Goal: Task Accomplishment & Management: Complete application form

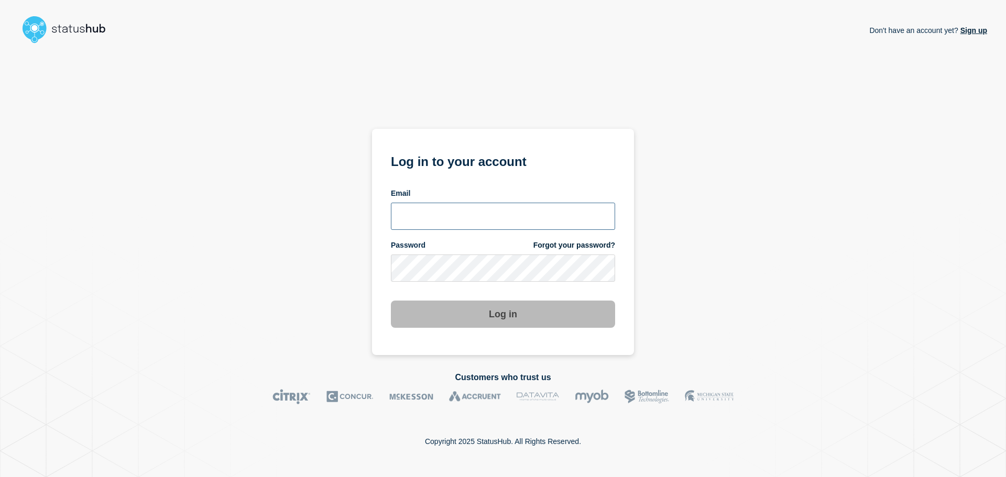
type input "ronnie.snow@conexon.us"
click at [480, 317] on button "Log in" at bounding box center [503, 314] width 224 height 27
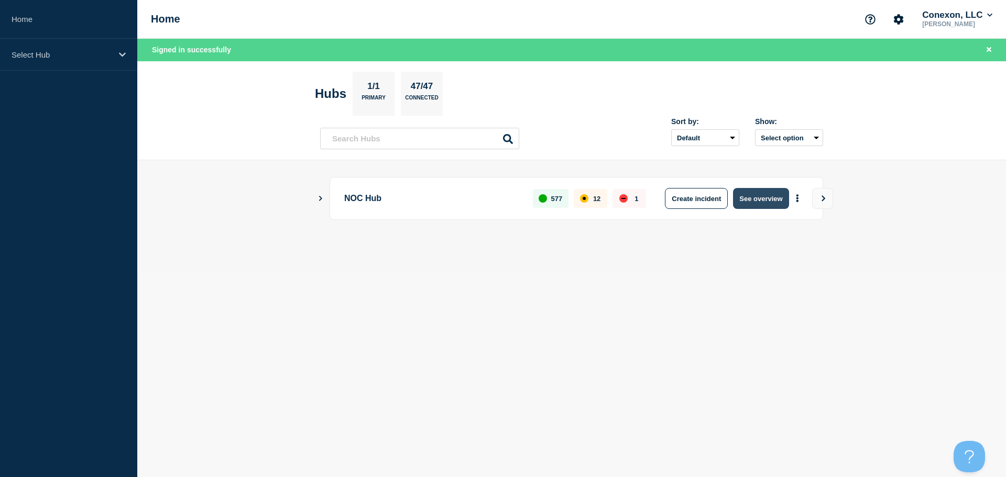
click at [761, 196] on button "See overview" at bounding box center [761, 198] width 56 height 21
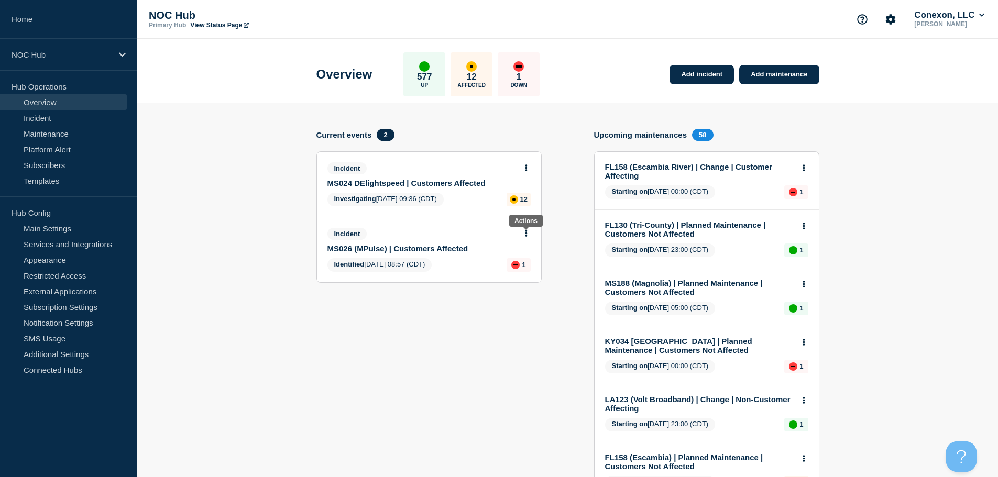
click at [526, 235] on icon at bounding box center [526, 233] width 3 height 7
click at [520, 255] on link "View incident" at bounding box center [521, 259] width 43 height 8
click at [529, 167] on button at bounding box center [526, 168] width 9 height 9
click at [521, 192] on link "View incident" at bounding box center [521, 193] width 43 height 8
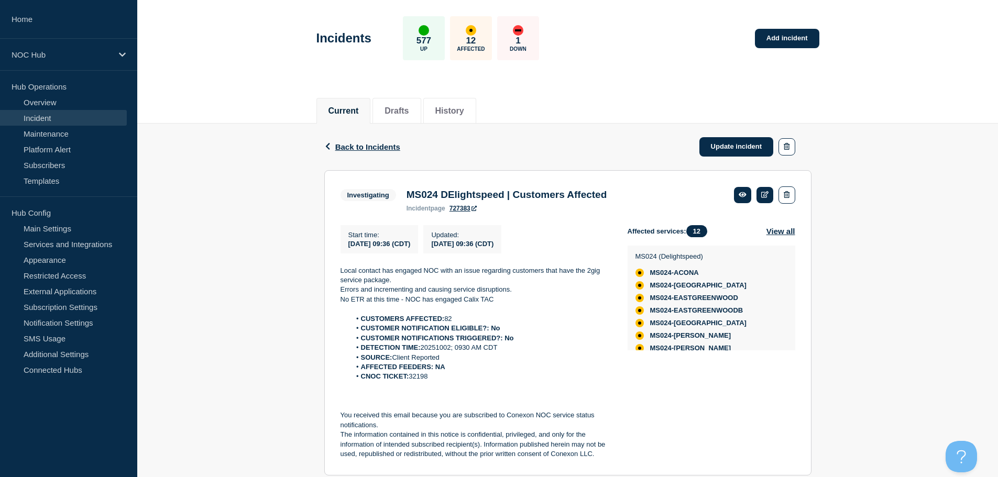
scroll to position [73, 0]
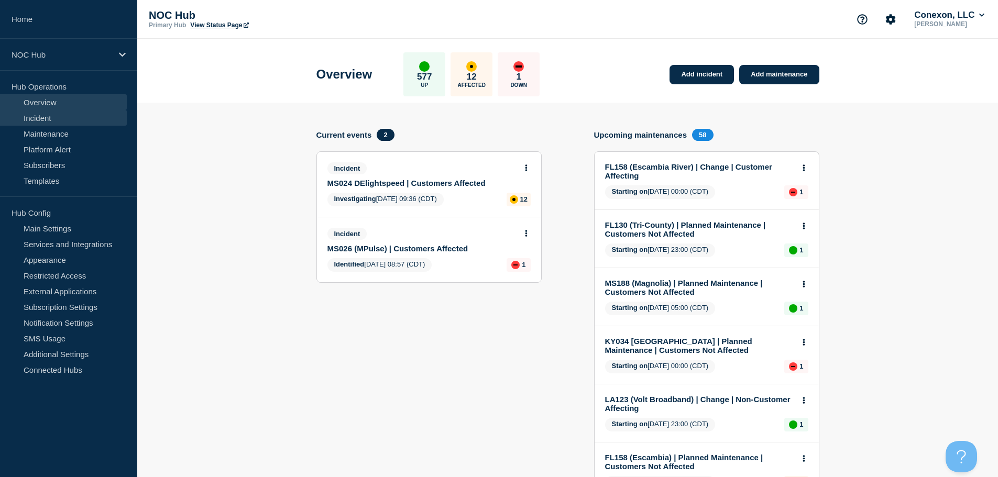
click at [46, 118] on link "Incident" at bounding box center [63, 118] width 127 height 16
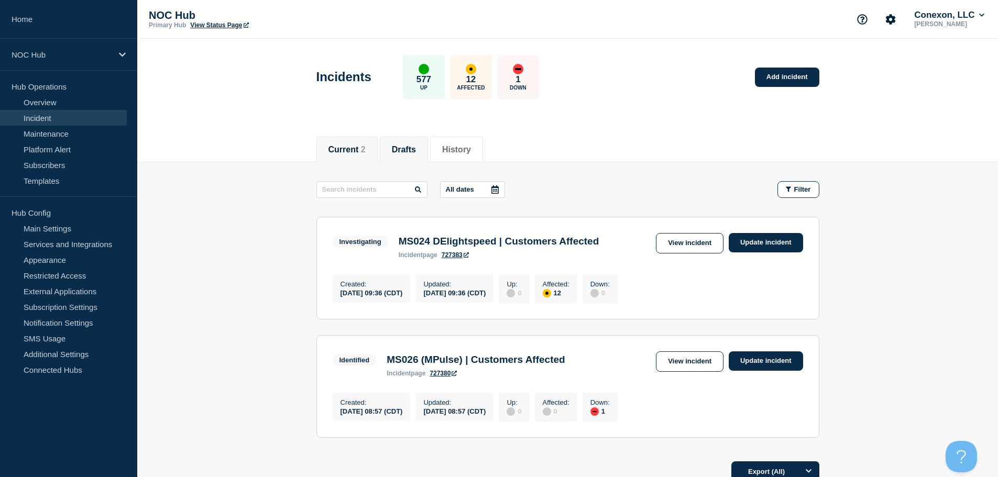
click at [403, 151] on button "Drafts" at bounding box center [404, 149] width 24 height 9
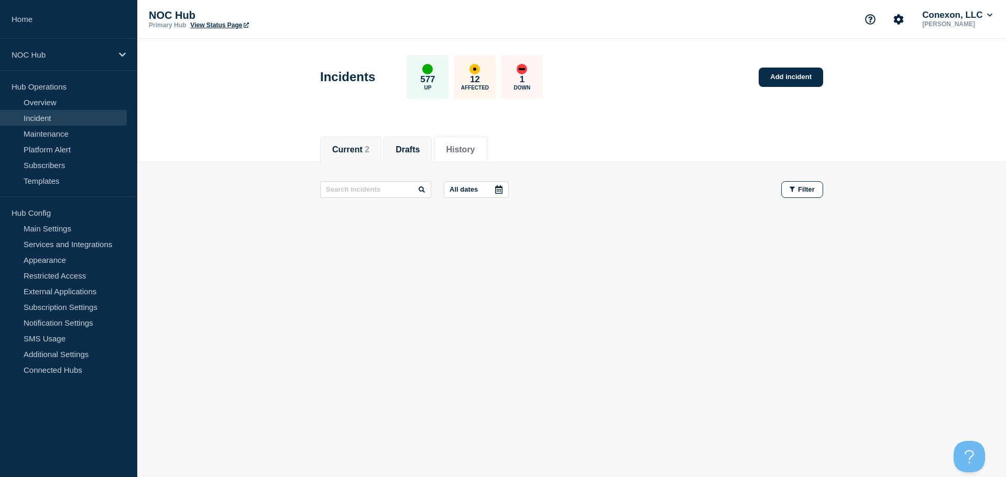
click at [350, 149] on button "Current 2" at bounding box center [350, 149] width 37 height 9
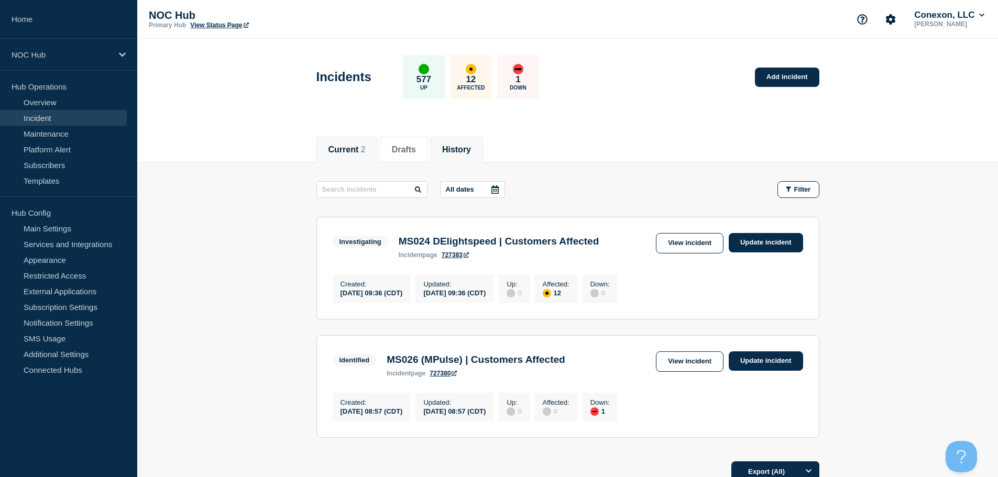
click at [483, 149] on li "History" at bounding box center [456, 150] width 53 height 26
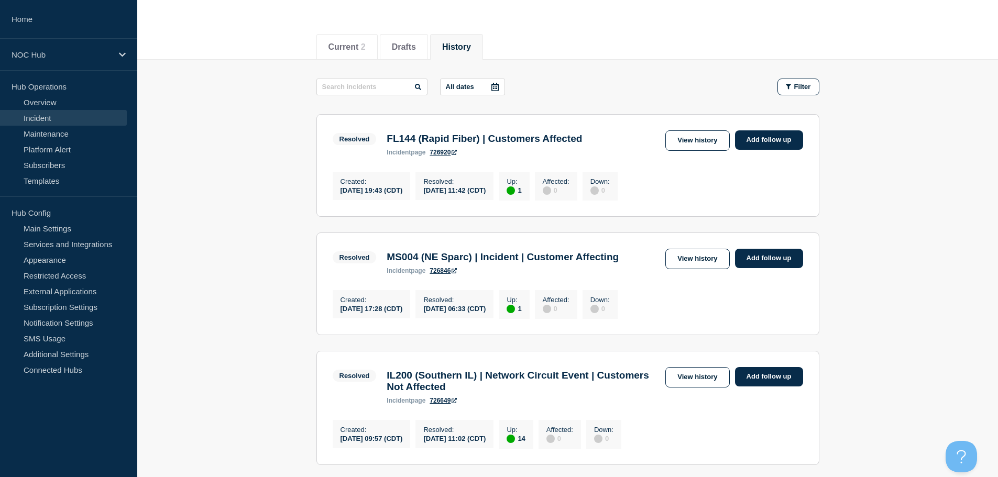
scroll to position [157, 0]
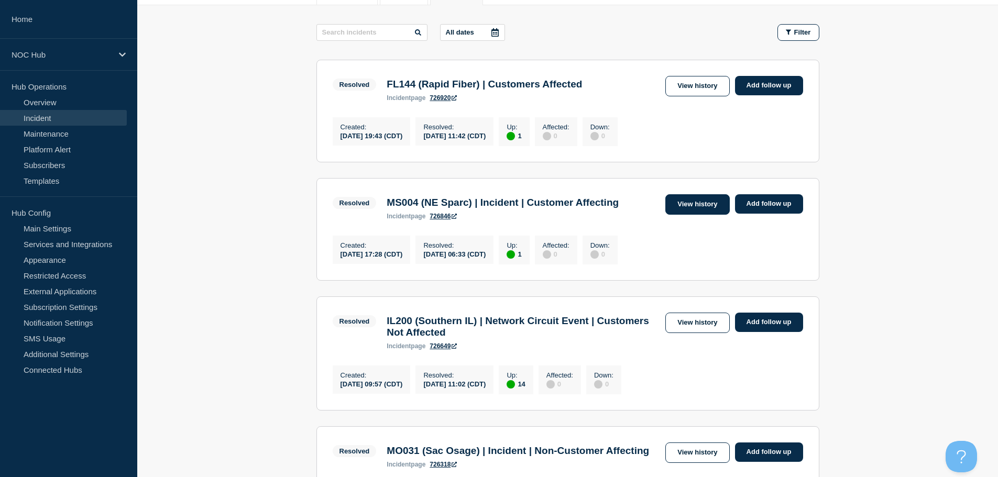
click at [704, 213] on link "View history" at bounding box center [697, 204] width 64 height 20
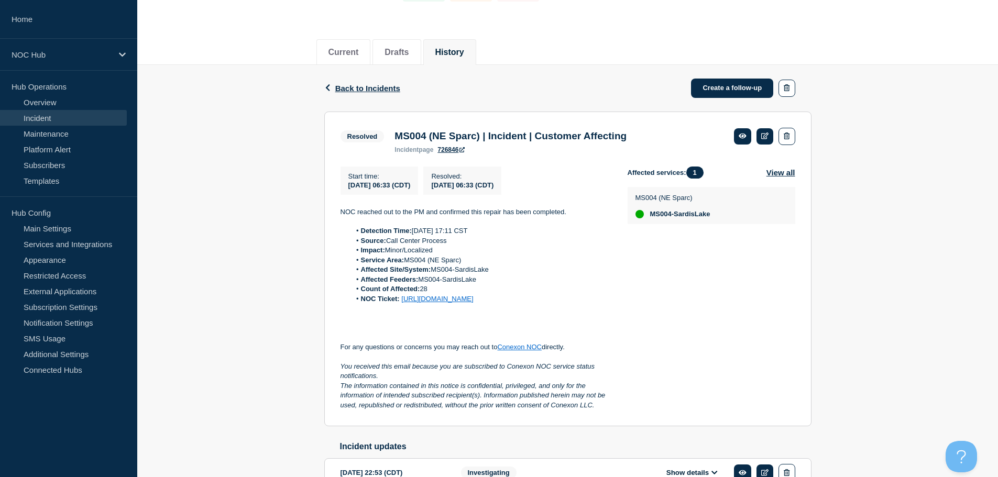
scroll to position [105, 0]
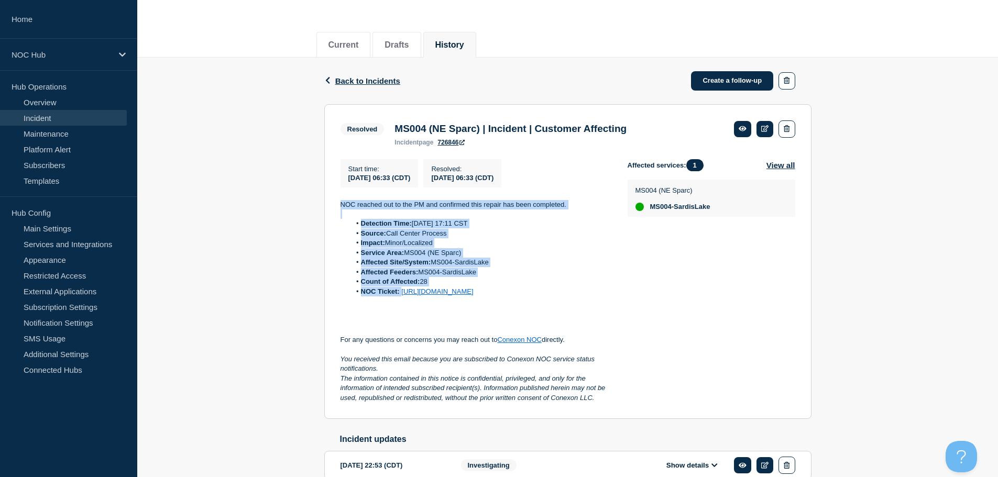
drag, startPoint x: 424, startPoint y: 298, endPoint x: 323, endPoint y: 206, distance: 136.8
click at [323, 206] on div "Back Back to Incidents Create a follow-up Resolved MS004 (NE Sparc) | Incident …" at bounding box center [567, 320] width 503 height 524
copy div "NOC reached out to the PM and confirmed this repair has been completed. Detecti…"
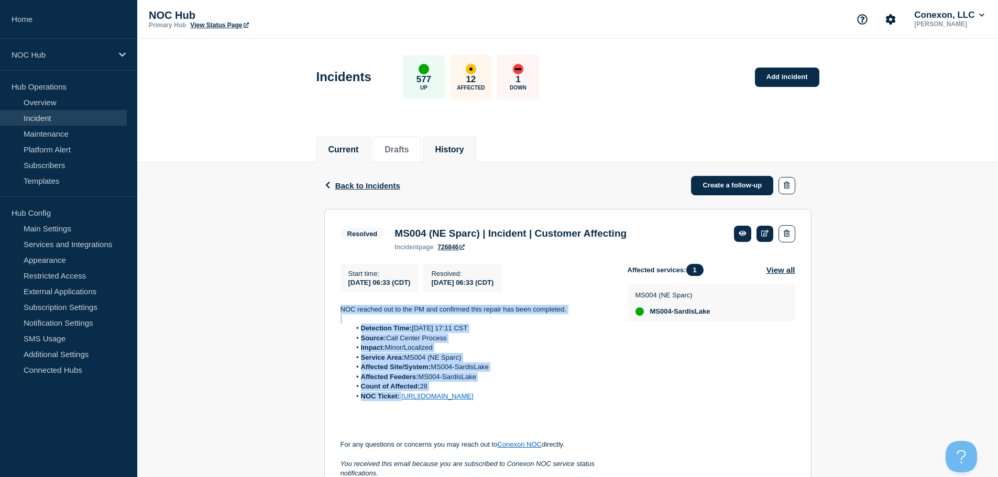
scroll to position [0, 0]
click at [343, 186] on span "Back to Incidents" at bounding box center [367, 185] width 65 height 9
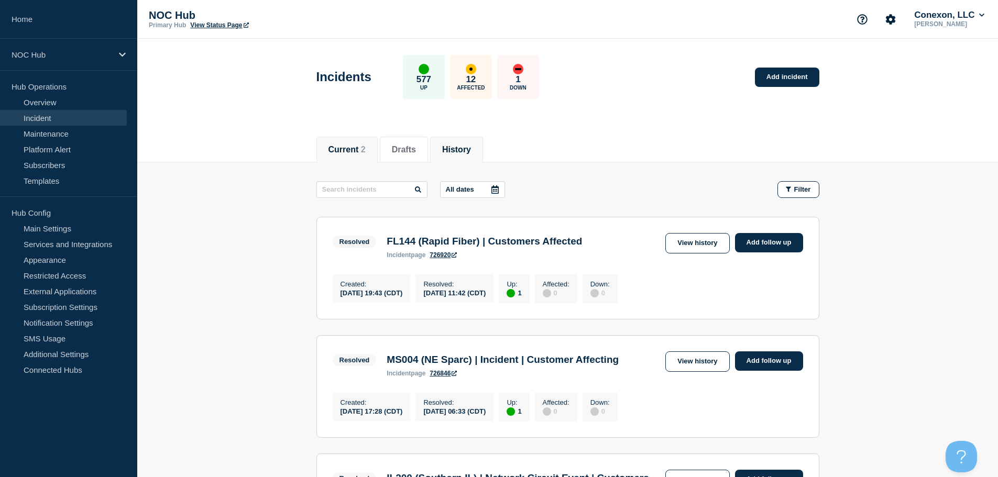
click at [349, 151] on button "Current 2" at bounding box center [346, 149] width 37 height 9
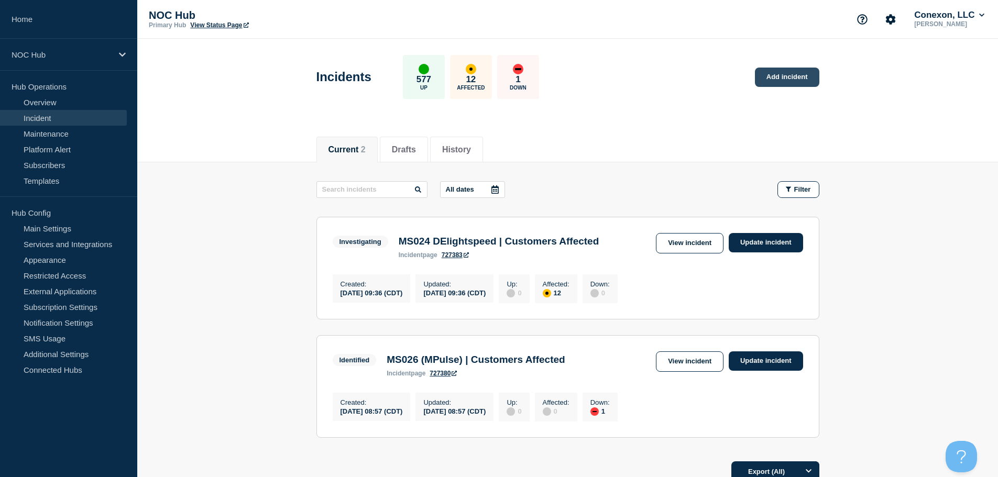
click at [793, 73] on link "Add incident" at bounding box center [787, 77] width 64 height 19
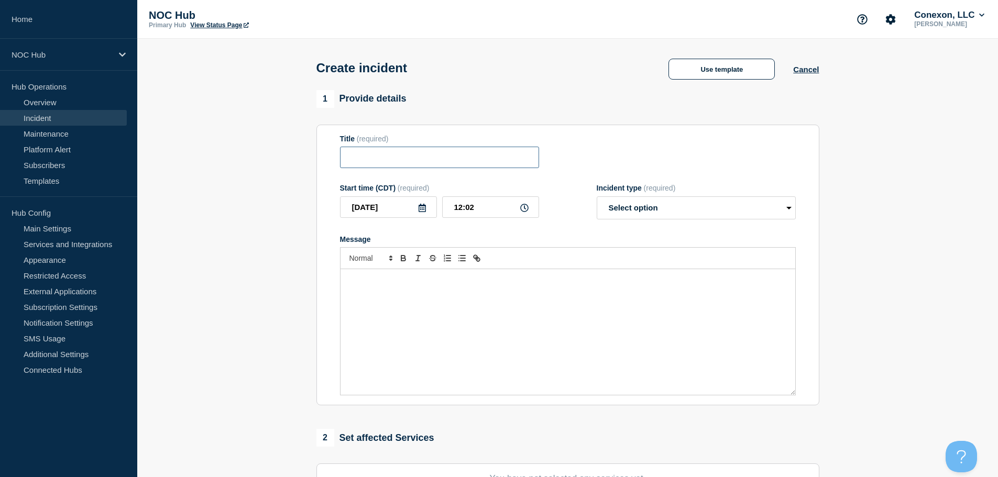
drag, startPoint x: 401, startPoint y: 170, endPoint x: 408, endPoint y: 161, distance: 10.9
click at [402, 168] on input "Title" at bounding box center [439, 157] width 199 height 21
click at [727, 72] on button "Use template" at bounding box center [721, 69] width 106 height 21
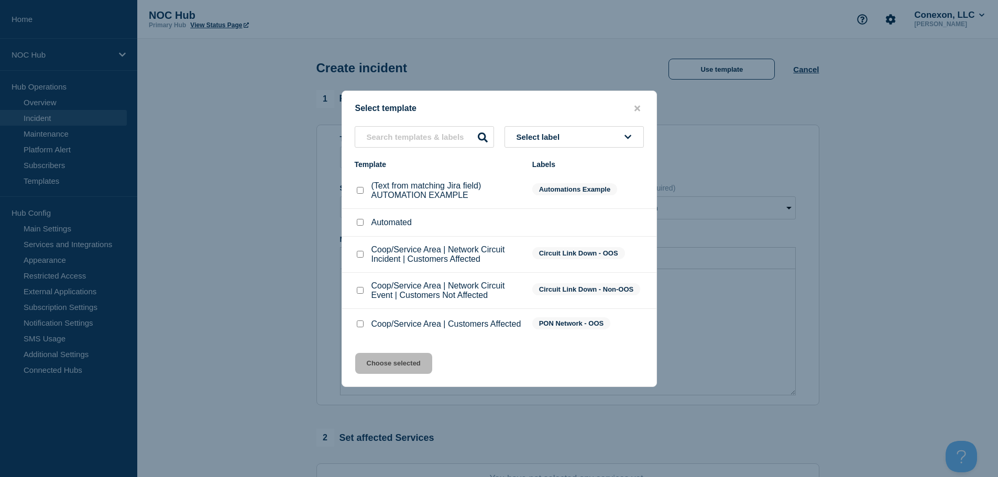
click at [358, 251] on input "Coop/Service Area | Network Circuit Incident | Customers Affected checkbox" at bounding box center [360, 254] width 7 height 7
checkbox input "true"
click at [388, 362] on button "Choose selected" at bounding box center [393, 363] width 77 height 21
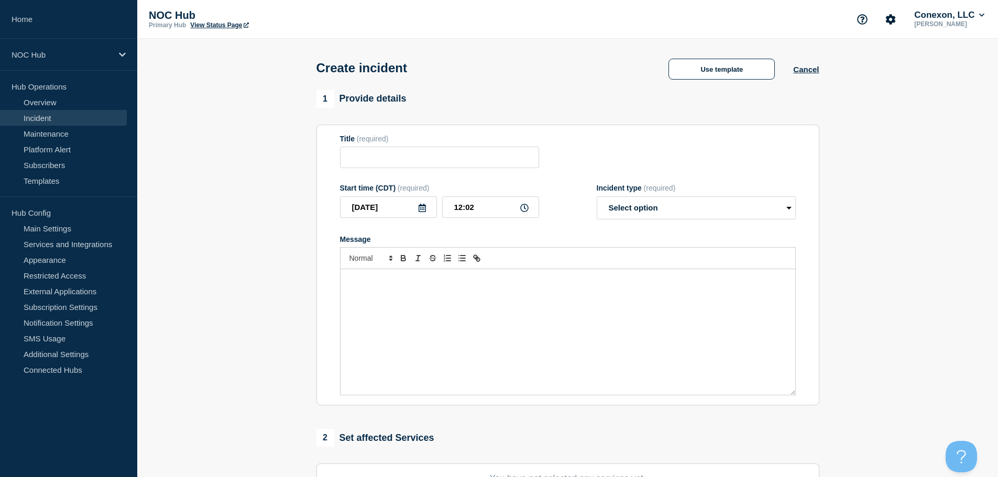
type input "Coop/Service Area | Network Circuit Incident | Customers Affected"
select select "investigating"
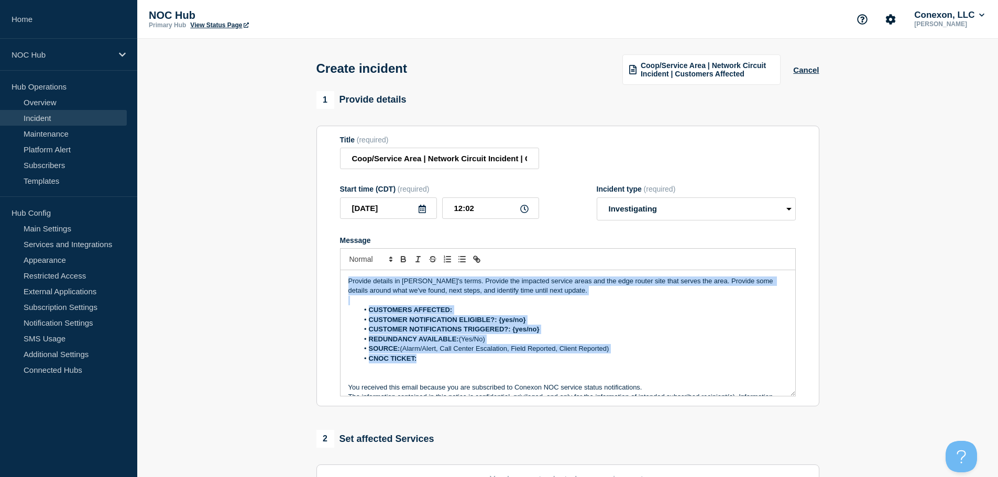
drag, startPoint x: 458, startPoint y: 363, endPoint x: 315, endPoint y: 276, distance: 167.8
click at [315, 276] on div "1 Provide details Title (required) Coop/Service Area | Network Circuit Incident…" at bounding box center [567, 391] width 515 height 600
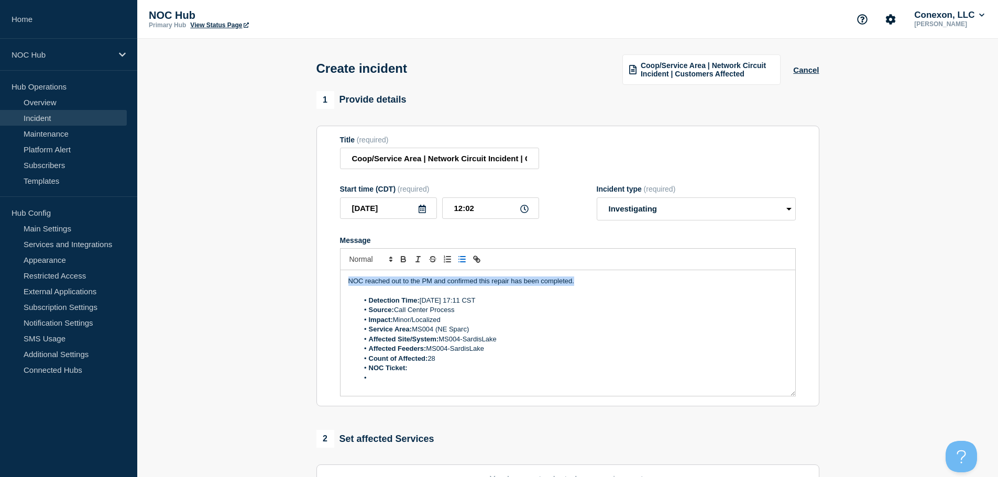
drag, startPoint x: 480, startPoint y: 301, endPoint x: 470, endPoint y: 301, distance: 9.4
click at [470, 301] on li "Detection Time: 10/1/25 17:11 CST" at bounding box center [572, 300] width 429 height 9
drag, startPoint x: 436, startPoint y: 332, endPoint x: 416, endPoint y: 333, distance: 19.9
click at [416, 333] on li "Service Area: MS004 (NE Sparc)" at bounding box center [572, 329] width 429 height 9
drag, startPoint x: 468, startPoint y: 331, endPoint x: 447, endPoint y: 334, distance: 21.1
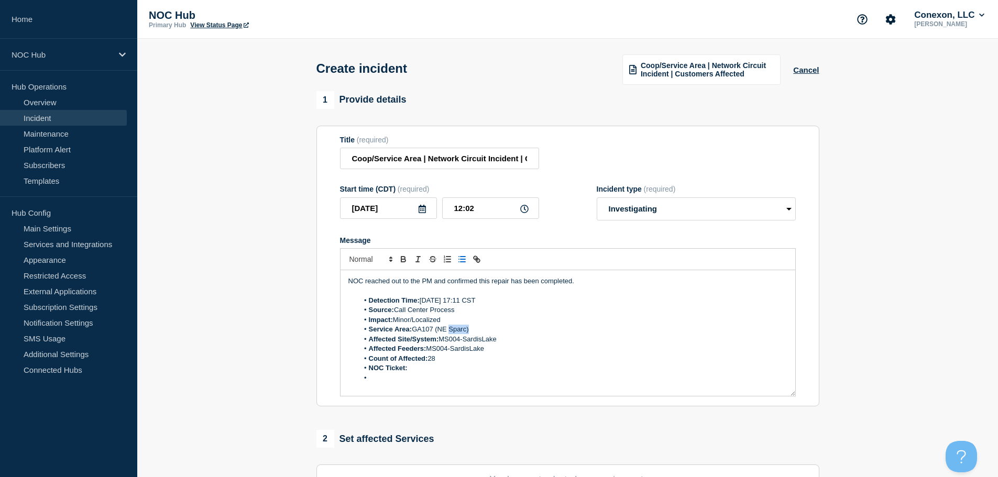
click at [447, 334] on li "Service Area: GA107 (NE Sparc)" at bounding box center [572, 329] width 429 height 9
drag, startPoint x: 506, startPoint y: 338, endPoint x: 443, endPoint y: 339, distance: 63.4
click at [443, 339] on li "Affected Site/System: MS004-SardisLake" at bounding box center [572, 339] width 429 height 9
drag, startPoint x: 507, startPoint y: 348, endPoint x: 431, endPoint y: 348, distance: 76.5
click at [431, 348] on li "Affected Feeders: MS004-SardisLake" at bounding box center [572, 348] width 429 height 9
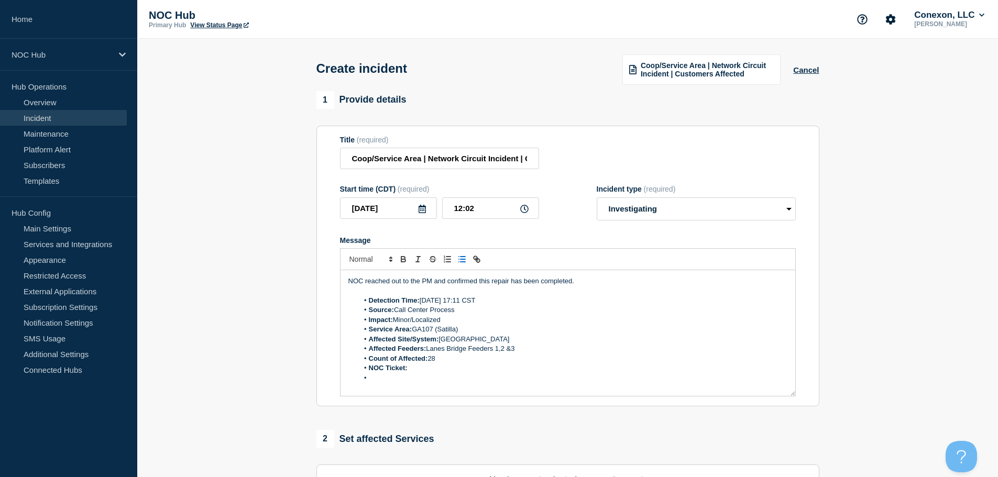
click at [471, 361] on li "Count of Affected: 28" at bounding box center [572, 358] width 429 height 9
click at [426, 364] on li "Count of Affected: 466" at bounding box center [572, 358] width 429 height 9
click at [426, 366] on li "NOC Ticket:" at bounding box center [572, 368] width 429 height 9
click at [405, 382] on li "Message" at bounding box center [572, 377] width 429 height 9
click at [454, 371] on li "NOC Ticket:" at bounding box center [572, 368] width 429 height 9
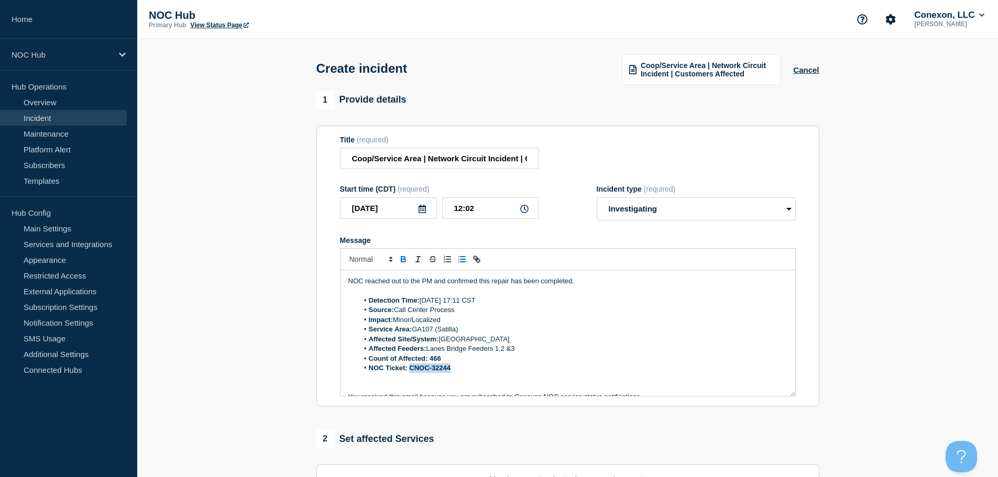
drag, startPoint x: 449, startPoint y: 369, endPoint x: 410, endPoint y: 373, distance: 39.5
click at [410, 373] on li "NOC Ticket: CNOC-32244" at bounding box center [572, 368] width 429 height 9
drag, startPoint x: 466, startPoint y: 361, endPoint x: 430, endPoint y: 359, distance: 35.7
click at [430, 359] on li "Count of Affected: 466" at bounding box center [572, 358] width 429 height 9
click at [494, 362] on li "Count of Affected: 466" at bounding box center [572, 358] width 429 height 9
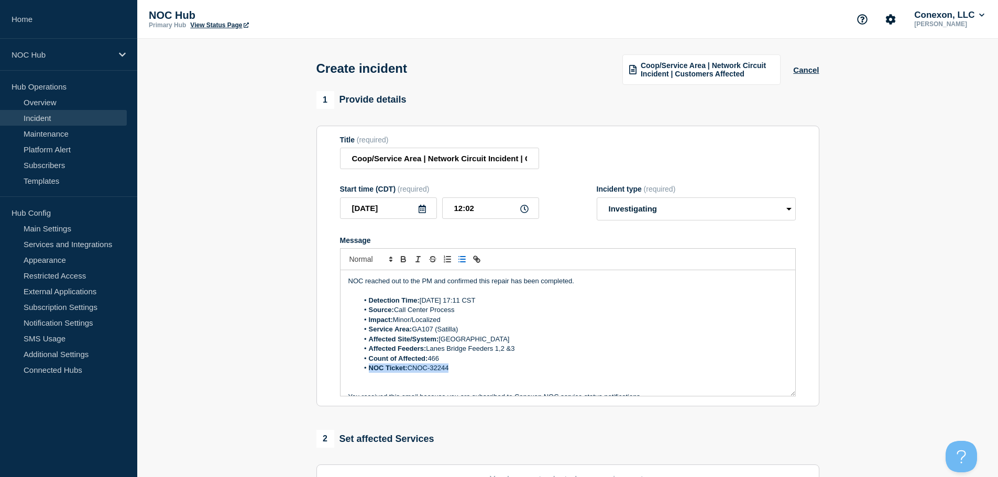
click at [474, 365] on ol "Detection Time: 10/1/25 17:11 CST Source: Call Center Process Impact: Minor/Loc…" at bounding box center [567, 335] width 439 height 78
click at [480, 369] on li "NOC Ticket: CNOC-32244" at bounding box center [572, 368] width 429 height 9
drag, startPoint x: 599, startPoint y: 282, endPoint x: 218, endPoint y: 281, distance: 380.8
click at [218, 281] on section "1 Provide details Title (required) Coop/Service Area | Network Circuit Incident…" at bounding box center [567, 391] width 861 height 600
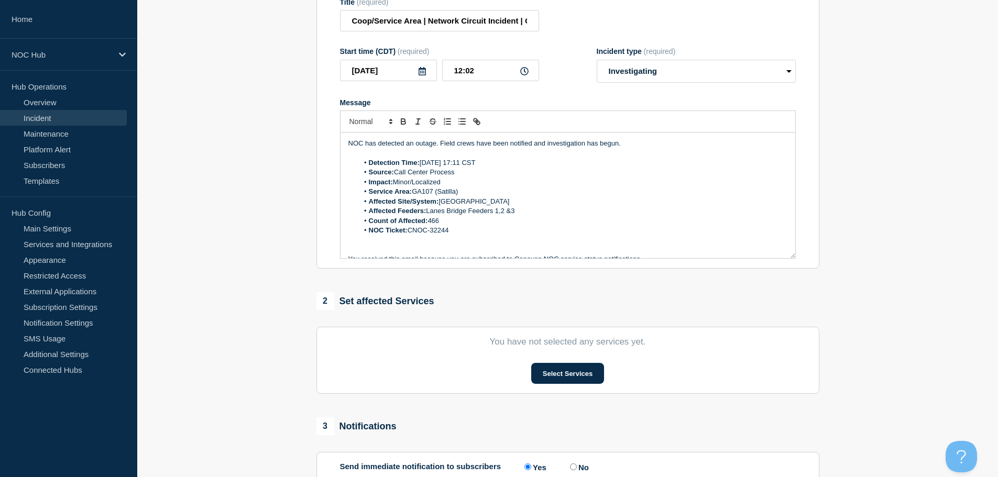
scroll to position [157, 0]
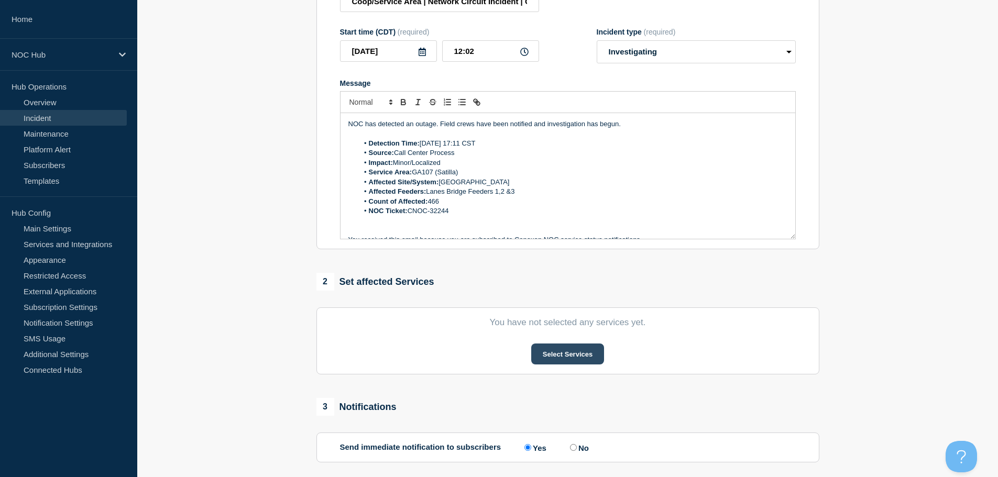
click at [568, 355] on button "Select Services" at bounding box center [567, 354] width 73 height 21
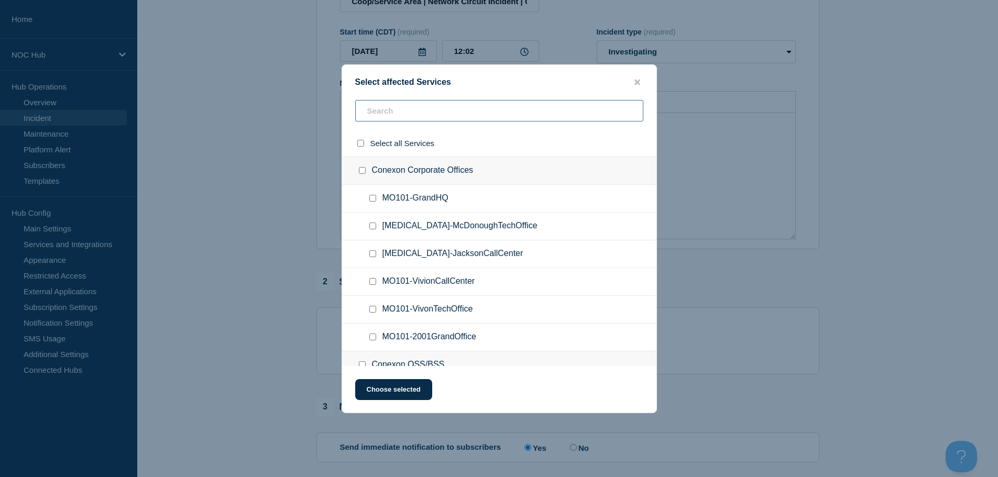
click at [402, 107] on input "text" at bounding box center [499, 110] width 288 height 21
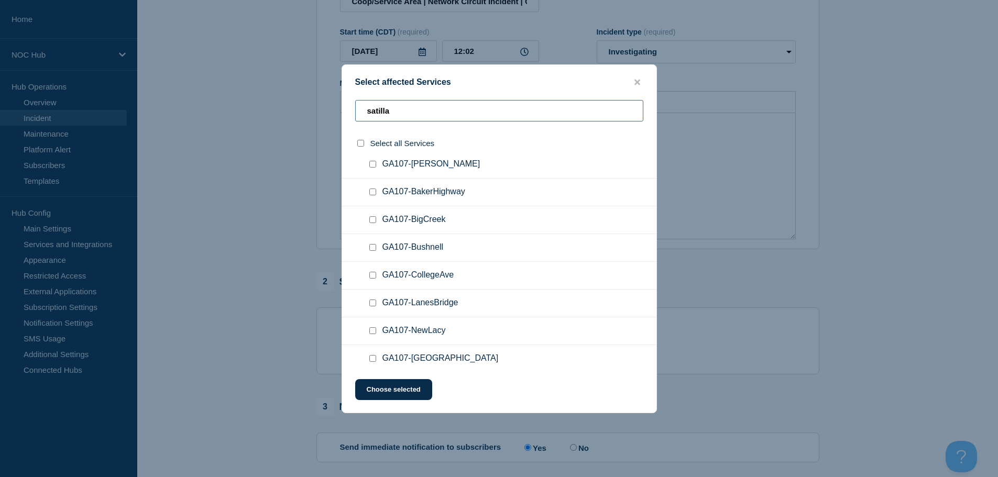
scroll to position [52, 0]
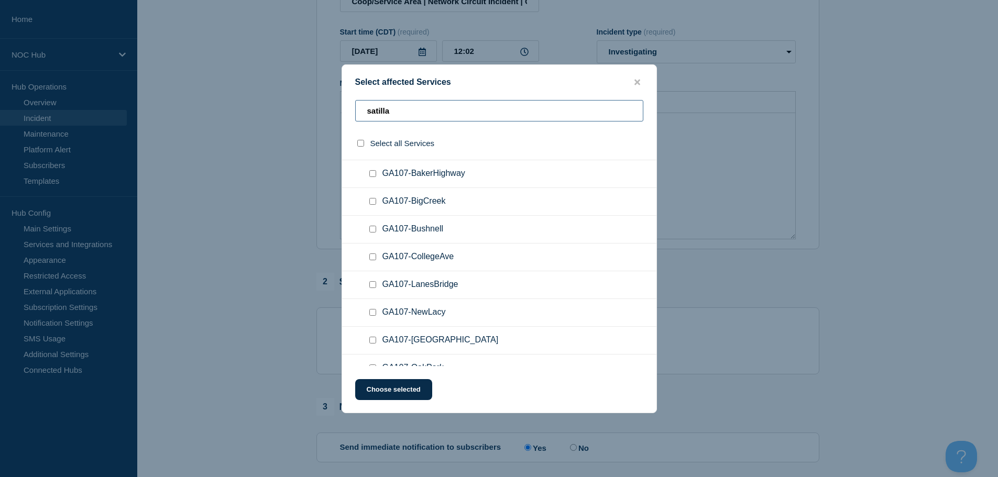
type input "satilla"
click at [376, 286] on div at bounding box center [374, 285] width 15 height 10
click at [374, 287] on input "GA107-LanesBridge checkbox" at bounding box center [372, 284] width 7 height 7
checkbox input "true"
click at [406, 383] on button "Choose selected" at bounding box center [393, 389] width 77 height 21
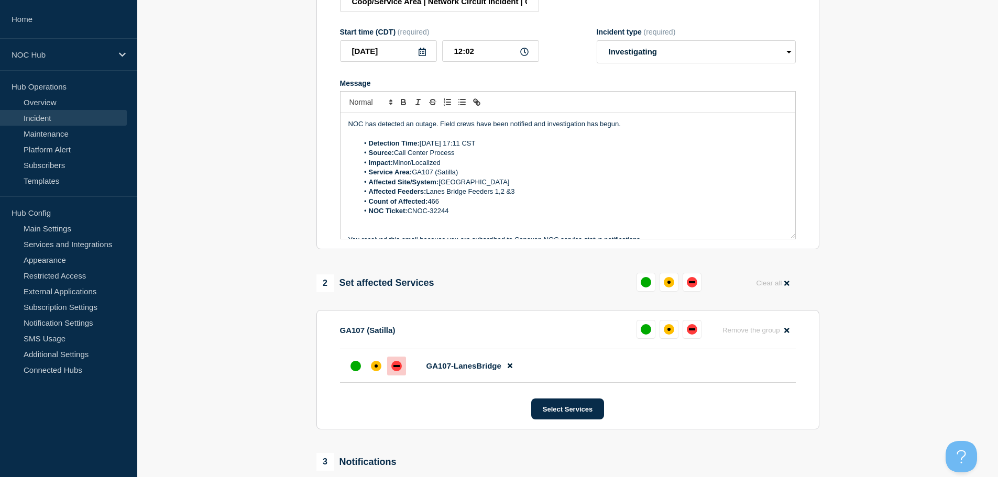
click at [389, 370] on div at bounding box center [396, 366] width 19 height 19
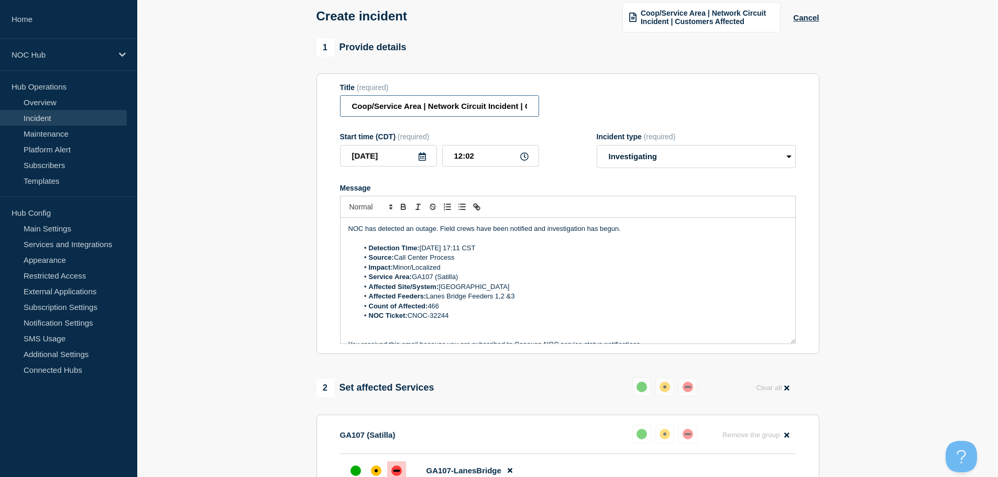
drag, startPoint x: 420, startPoint y: 111, endPoint x: 284, endPoint y: 109, distance: 136.2
click at [284, 109] on section "1 Provide details Title (required) Coop/Service Area | Network Circuit Incident…" at bounding box center [567, 366] width 861 height 655
drag, startPoint x: 443, startPoint y: 107, endPoint x: 386, endPoint y: 109, distance: 56.6
click at [386, 109] on input "GA107 | Network Circuit Incident | Customers Affected" at bounding box center [439, 105] width 199 height 21
click at [377, 113] on input "GA107 | Incident | Customers Affected" at bounding box center [439, 105] width 199 height 21
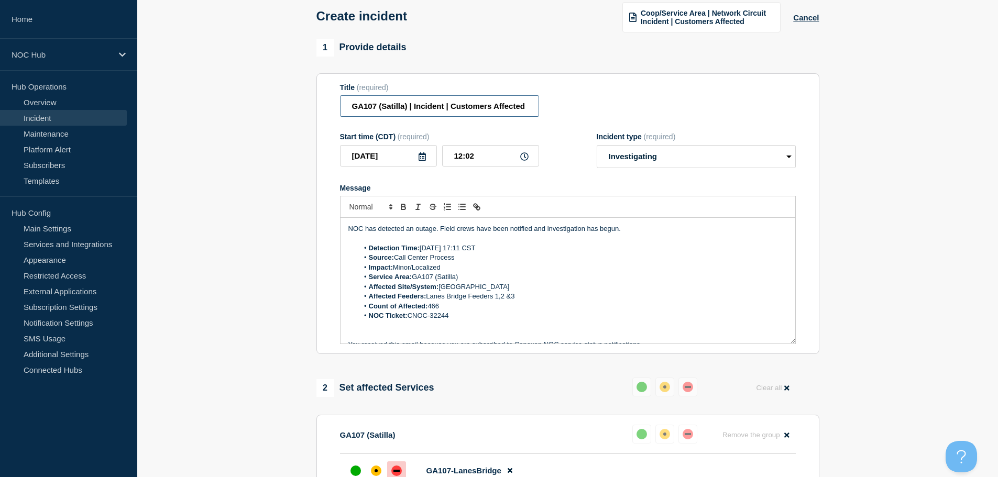
type input "GA107 (Satilla) | Incident | Customers Affected"
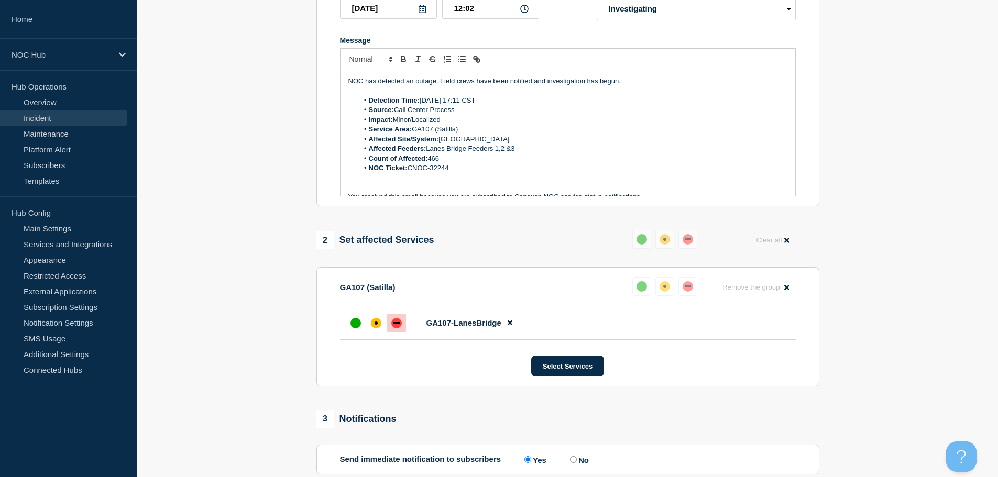
scroll to position [312, 0]
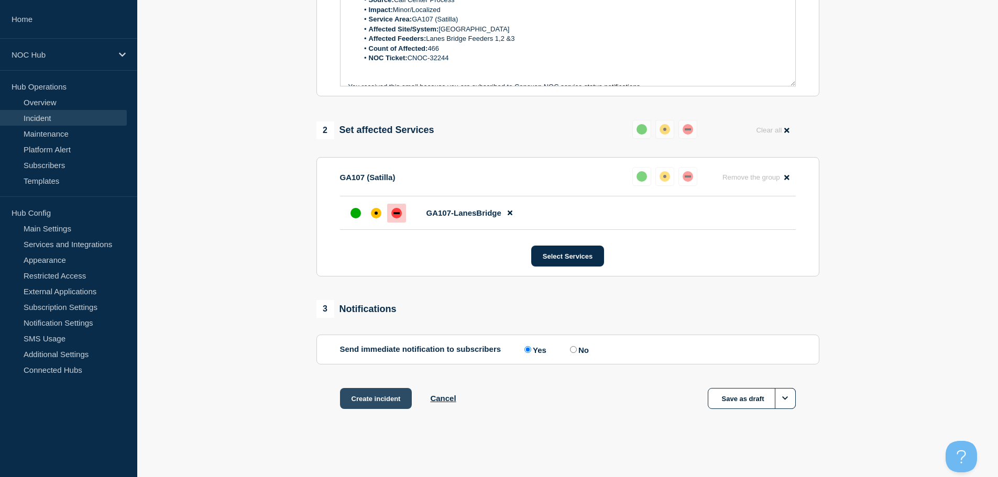
click at [362, 398] on button "Create incident" at bounding box center [376, 398] width 72 height 21
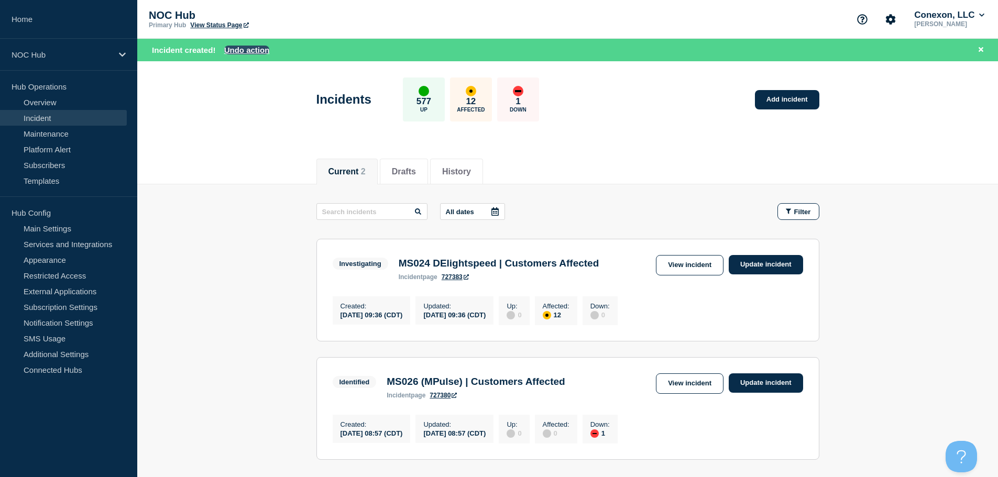
click at [255, 52] on button "Undo action" at bounding box center [247, 50] width 46 height 9
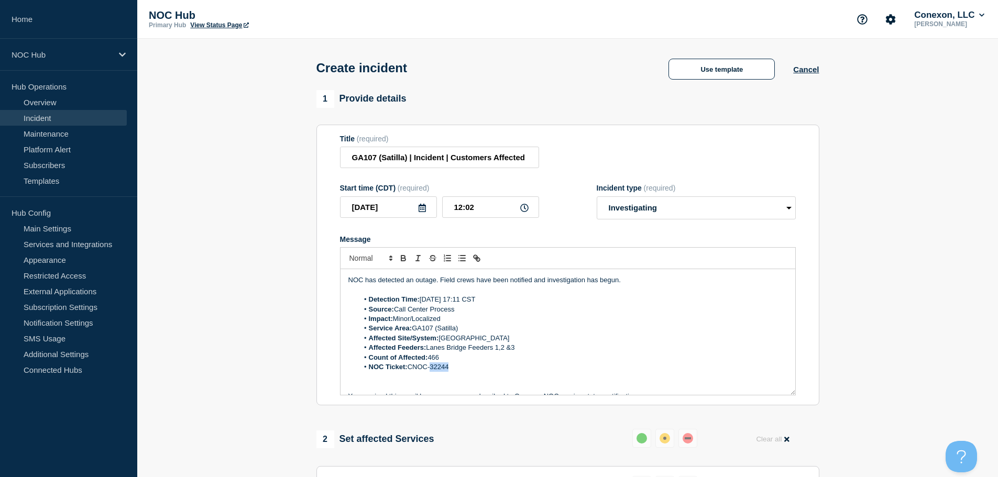
drag, startPoint x: 455, startPoint y: 372, endPoint x: 433, endPoint y: 374, distance: 22.6
click at [433, 372] on li "NOC Ticket: CNOC-32244" at bounding box center [572, 366] width 429 height 9
click at [452, 372] on li "NOC Ticket: CNOC-" at bounding box center [572, 366] width 429 height 9
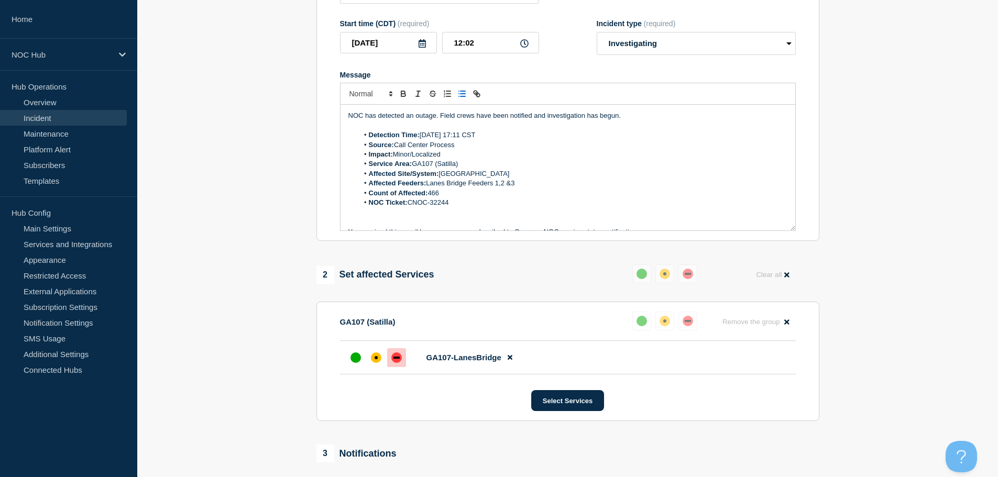
scroll to position [105, 0]
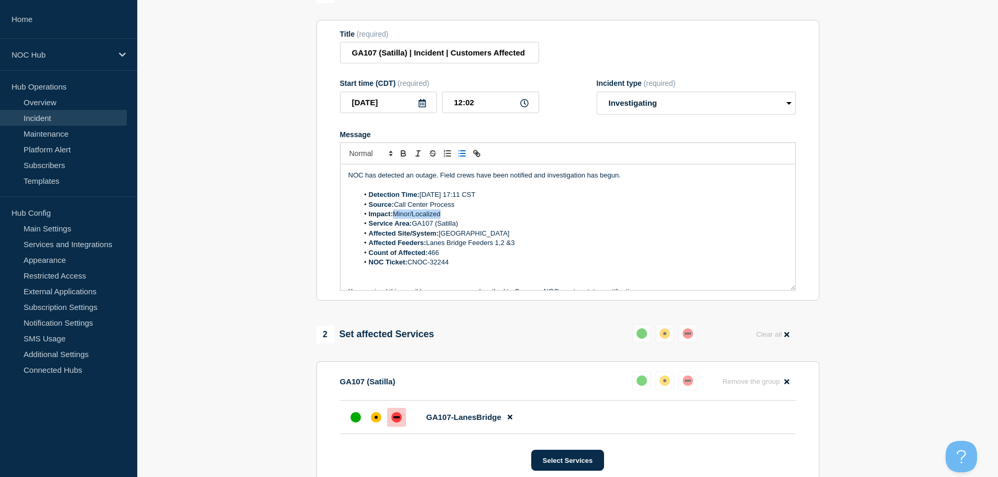
drag, startPoint x: 445, startPoint y: 217, endPoint x: 397, endPoint y: 216, distance: 47.7
click at [397, 216] on li "Impact: Minor/Localized" at bounding box center [572, 214] width 429 height 9
click at [615, 212] on li "Impact: Minor/Localized" at bounding box center [572, 214] width 429 height 9
click at [580, 237] on li "Affected Site/System: Lanes Bridge" at bounding box center [572, 233] width 429 height 9
click at [492, 258] on li "Count of Affected: 466" at bounding box center [572, 252] width 429 height 9
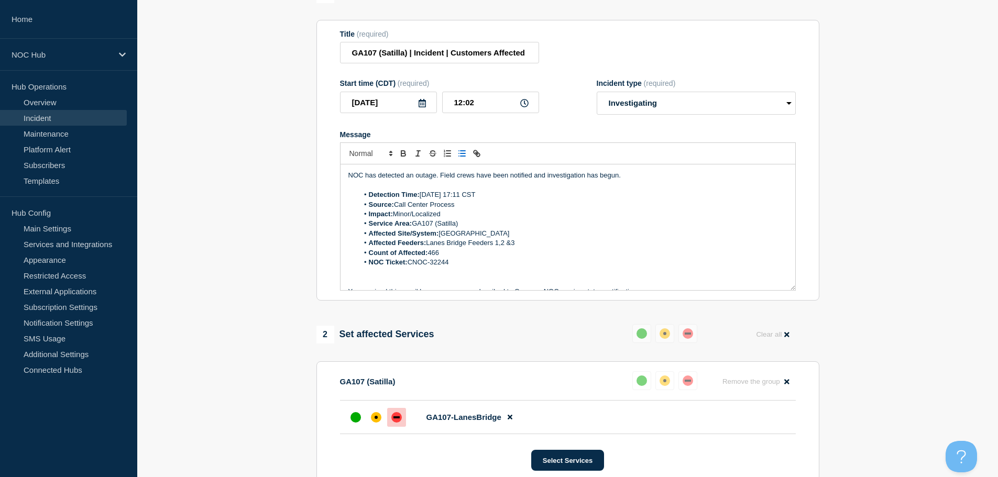
click at [500, 218] on li "Impact: Minor/Localized" at bounding box center [572, 214] width 429 height 9
drag, startPoint x: 447, startPoint y: 217, endPoint x: 394, endPoint y: 215, distance: 52.4
click at [394, 215] on li "Impact: Minor/Localized" at bounding box center [572, 214] width 429 height 9
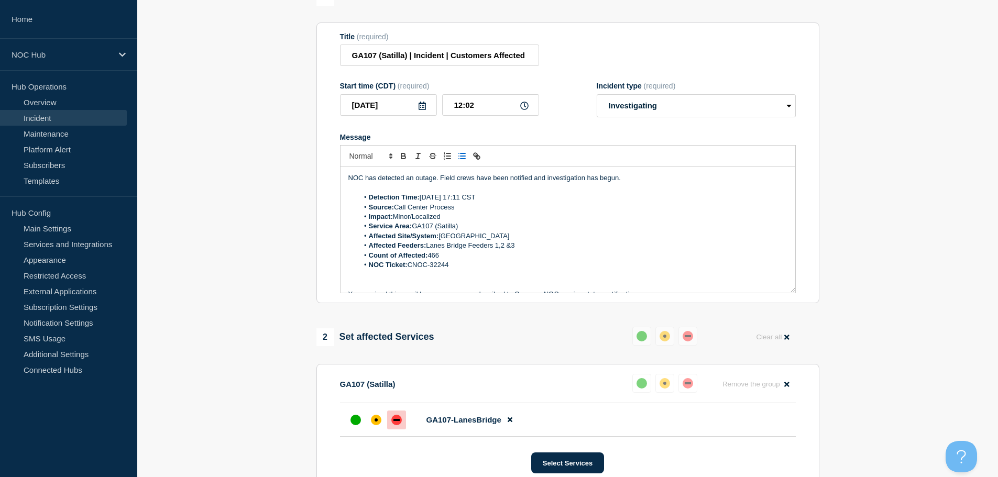
click at [918, 187] on section "1 Provide details Title (required) GA107 (Satilla) | Incident | Customers Affec…" at bounding box center [567, 315] width 861 height 655
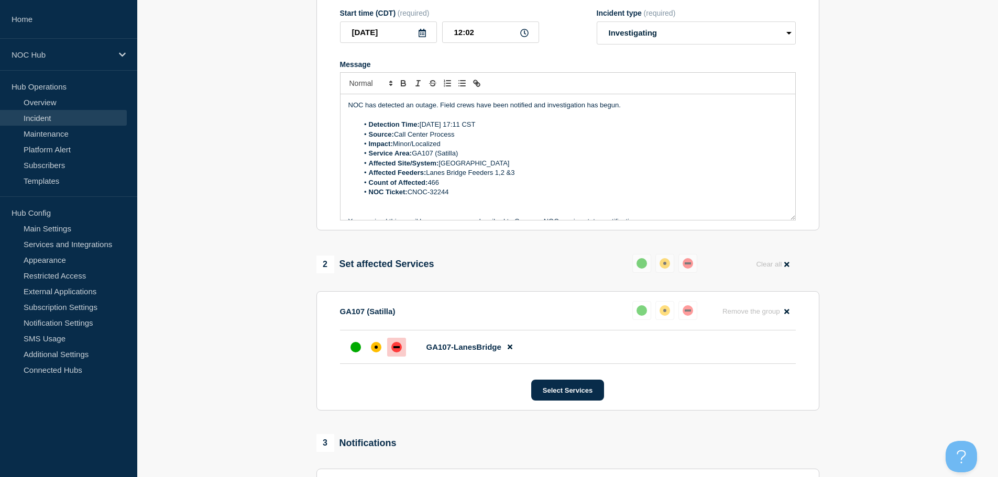
scroll to position [312, 0]
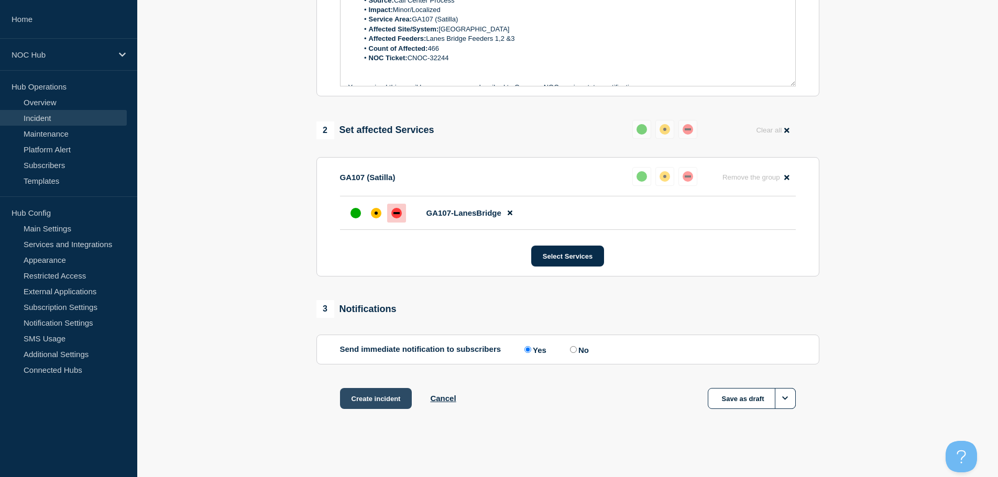
click at [390, 402] on button "Create incident" at bounding box center [376, 398] width 72 height 21
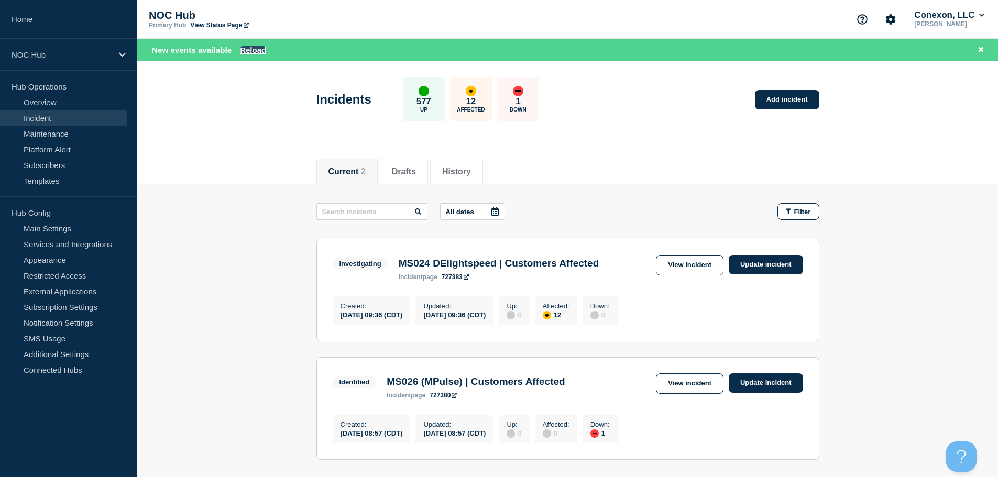
click at [254, 51] on button "Reload" at bounding box center [253, 50] width 26 height 9
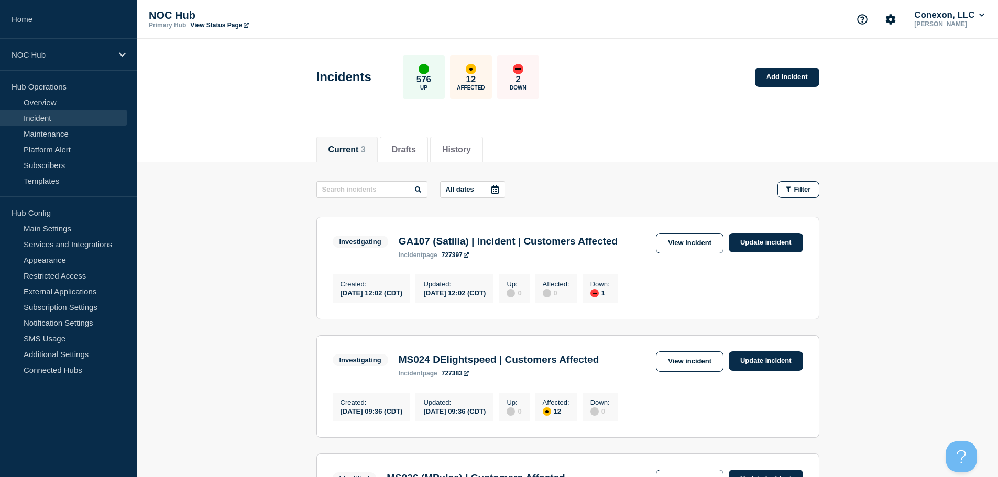
click at [43, 118] on link "Incident" at bounding box center [63, 118] width 127 height 16
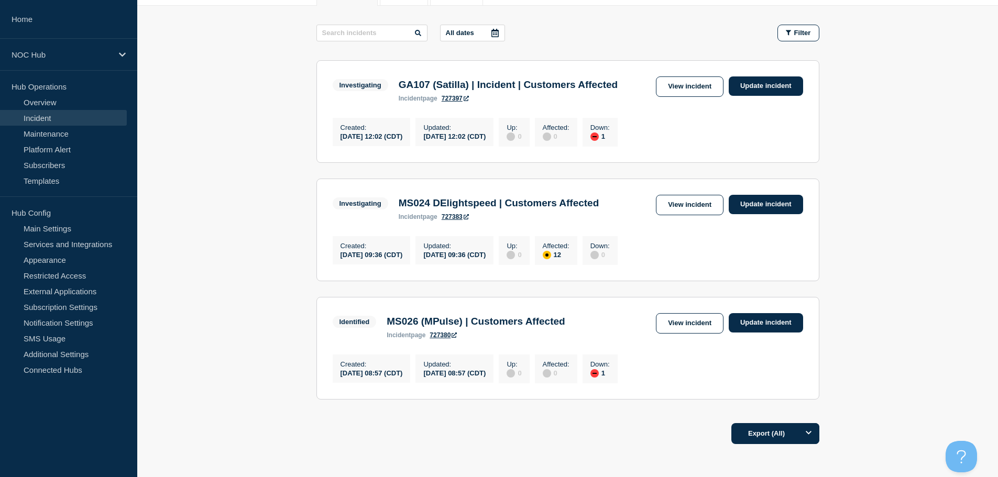
scroll to position [157, 0]
click at [696, 85] on link "View incident" at bounding box center [690, 86] width 68 height 20
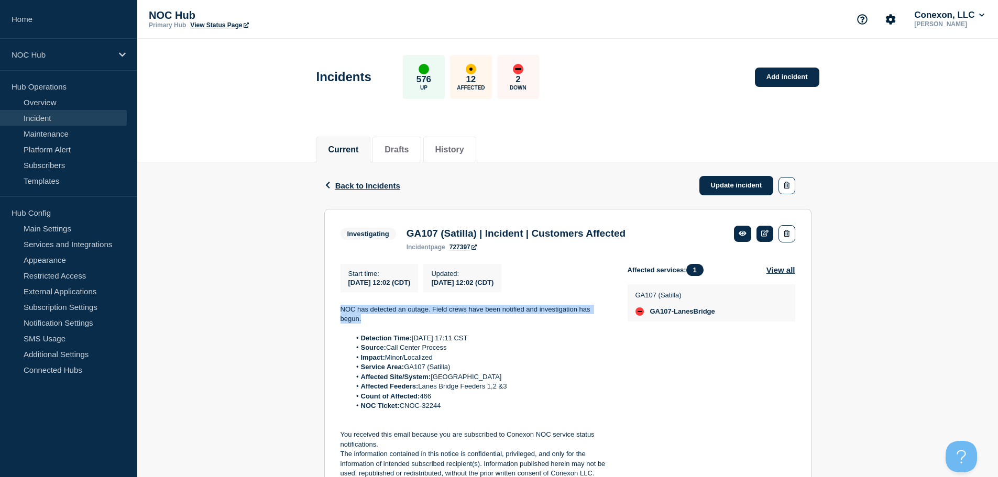
drag, startPoint x: 378, startPoint y: 324, endPoint x: 333, endPoint y: 311, distance: 47.1
click at [333, 311] on section "Investigating GA107 (Satilla) | Incident | Customers Affected incident page 727…" at bounding box center [567, 352] width 487 height 286
copy p "NOC has detected an outage. Field crews have been notified and investigation ha…"
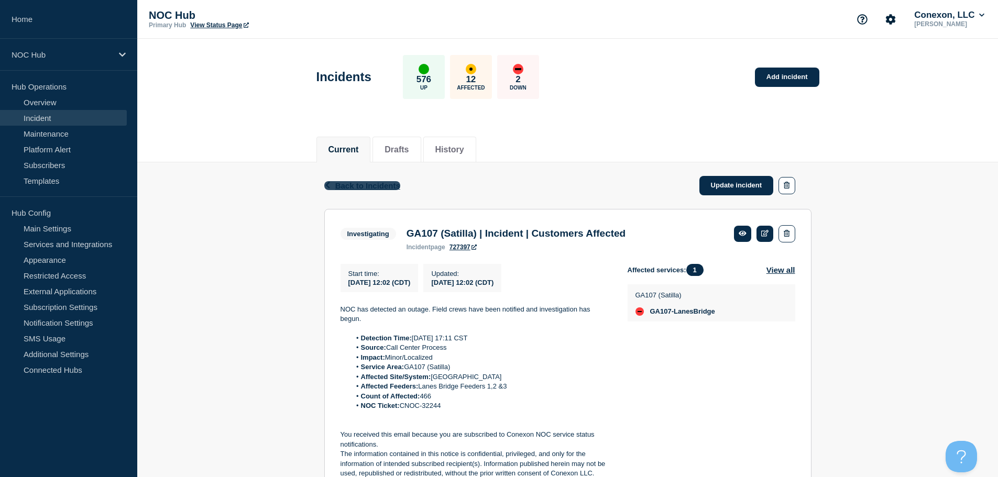
click at [365, 190] on div "Back Back to Incidents Update incident" at bounding box center [567, 185] width 487 height 47
click at [368, 184] on span "Back to Incidents" at bounding box center [367, 185] width 65 height 9
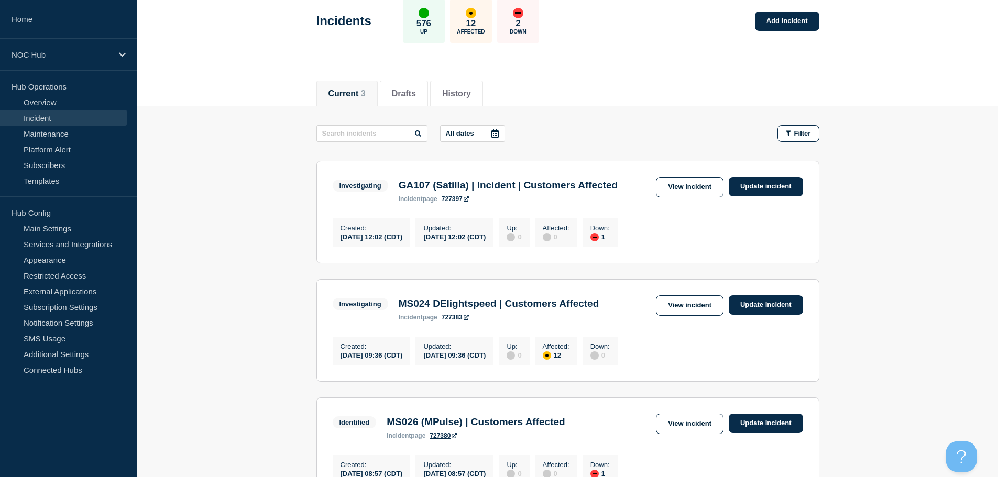
scroll to position [52, 0]
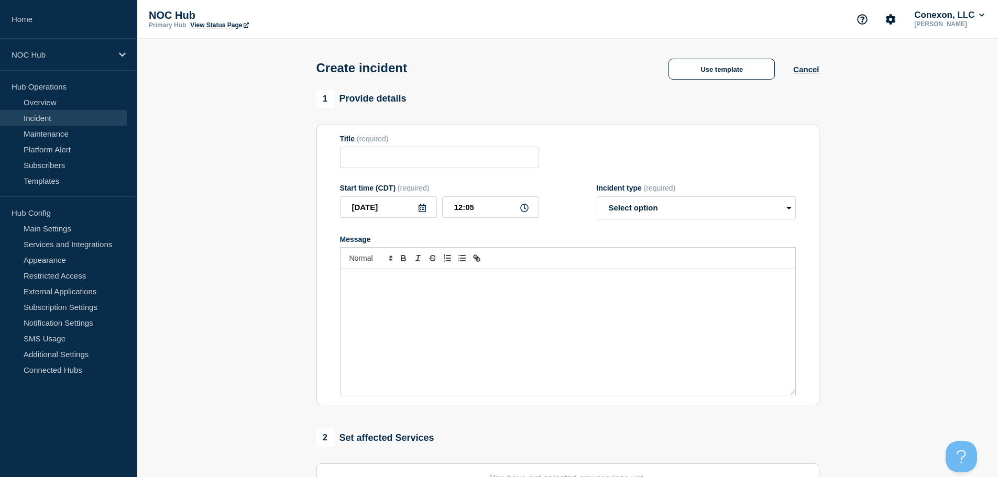
click at [43, 118] on link "Incident" at bounding box center [63, 118] width 127 height 16
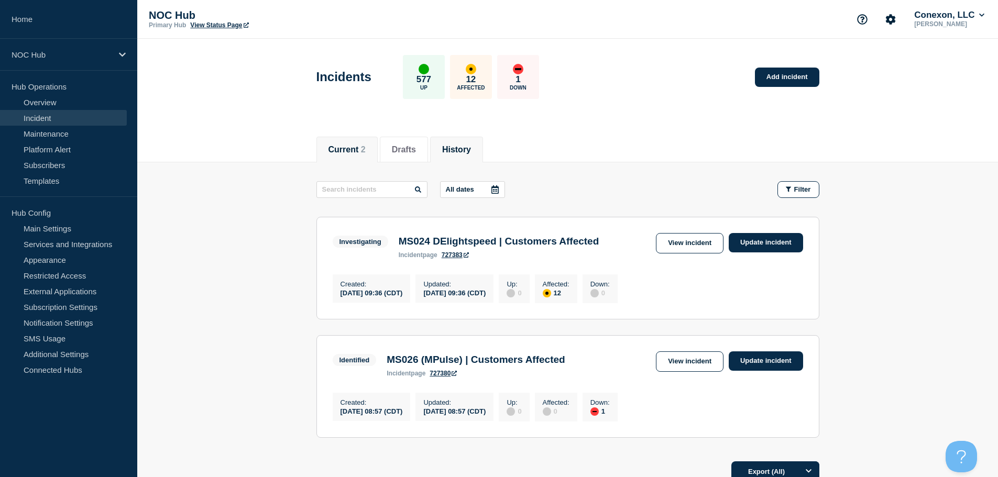
click at [483, 139] on li "History" at bounding box center [456, 150] width 53 height 26
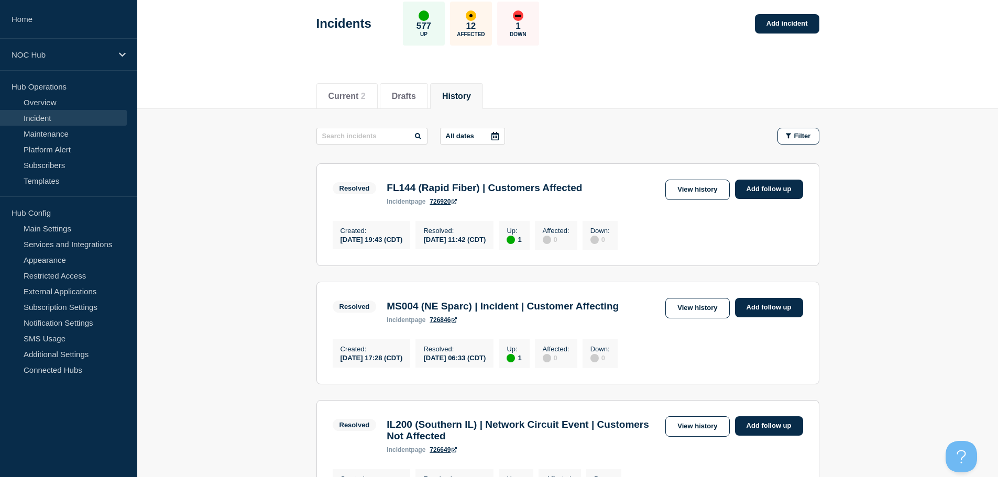
scroll to position [105, 0]
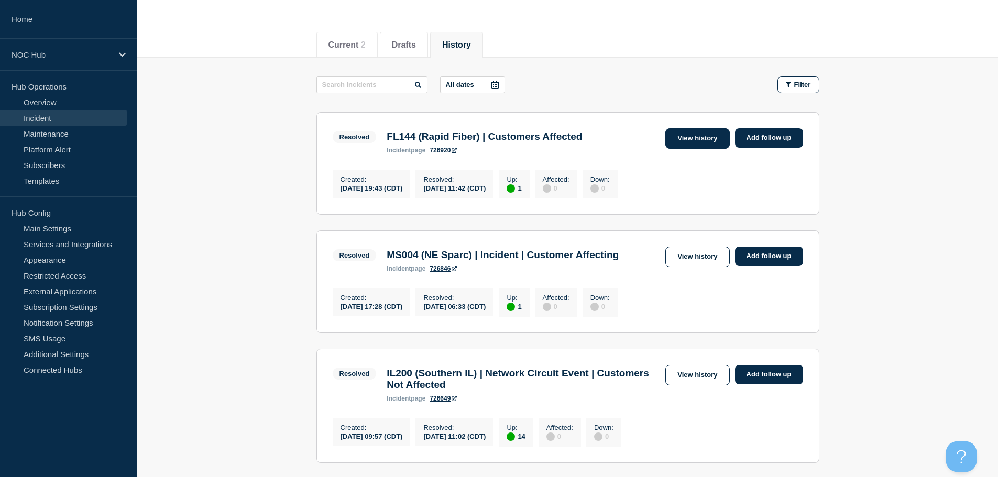
click at [709, 133] on link "View history" at bounding box center [697, 138] width 64 height 20
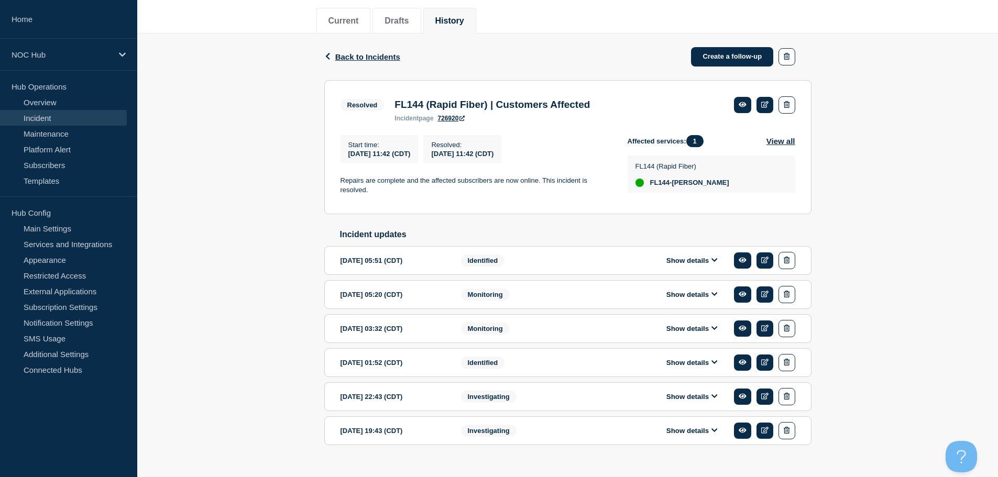
scroll to position [152, 0]
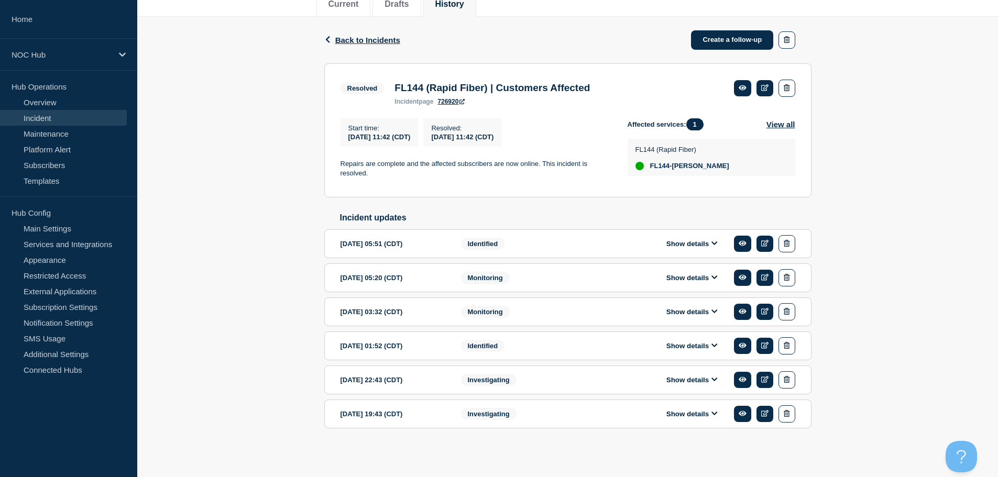
click at [521, 383] on div "Investigating" at bounding box center [524, 379] width 127 height 17
click at [672, 382] on button "Show details" at bounding box center [692, 380] width 58 height 9
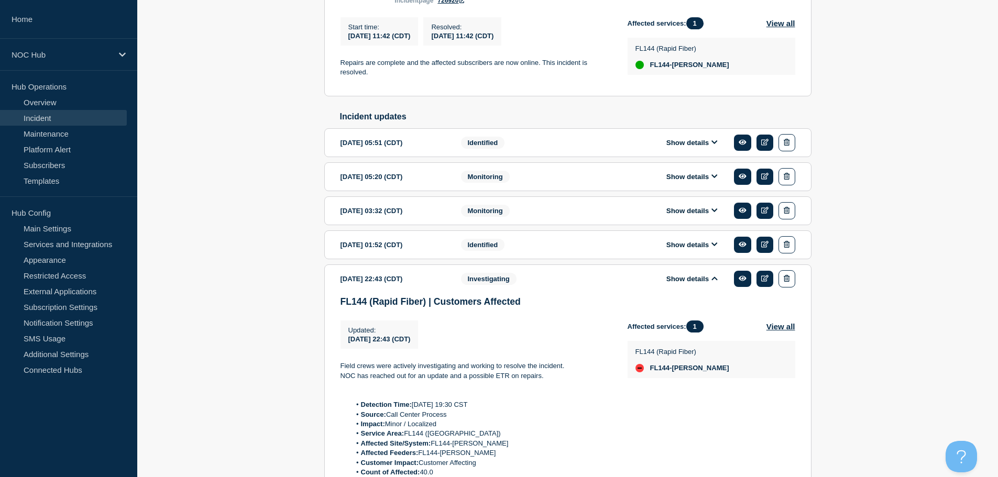
scroll to position [309, 0]
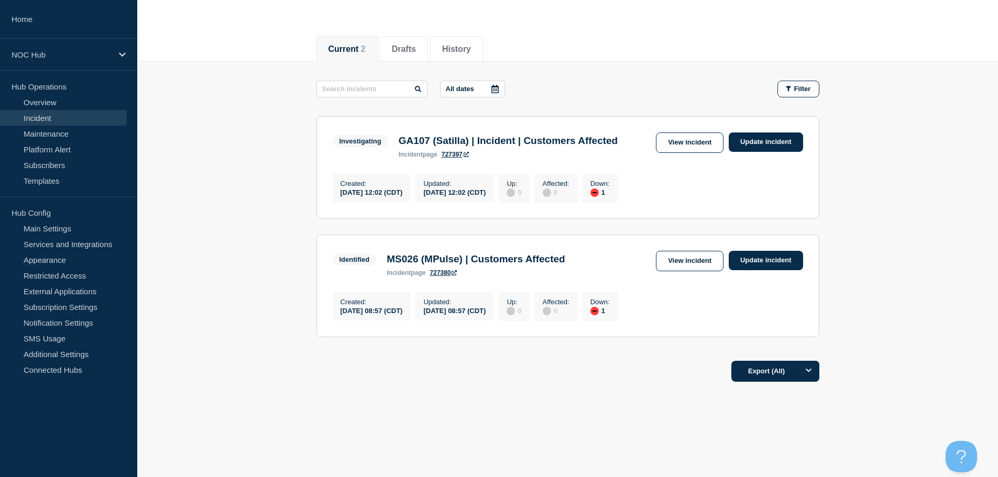
scroll to position [122, 0]
click at [47, 115] on link "Incident" at bounding box center [63, 118] width 127 height 16
click at [28, 111] on link "Incident" at bounding box center [63, 118] width 127 height 16
click at [33, 124] on link "Incident" at bounding box center [63, 118] width 127 height 16
click at [675, 263] on link "View incident" at bounding box center [690, 261] width 68 height 20
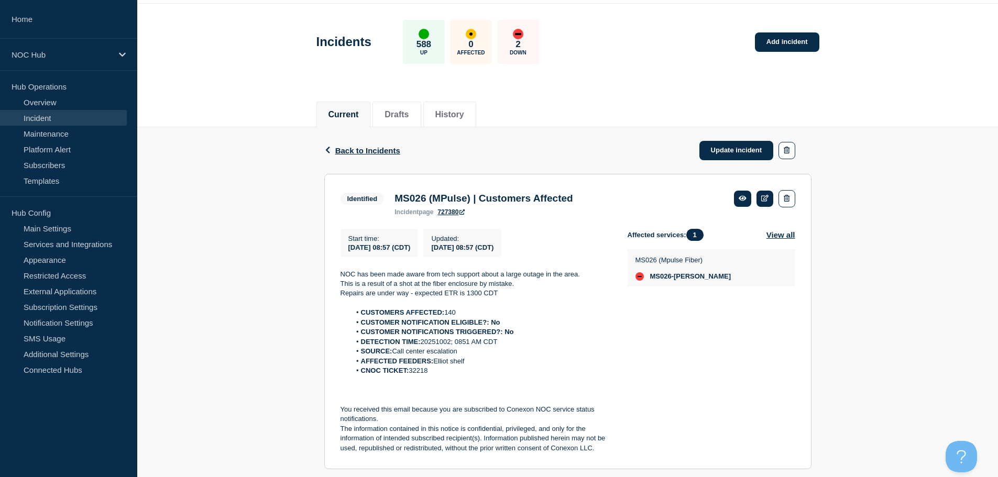
scroll to position [52, 0]
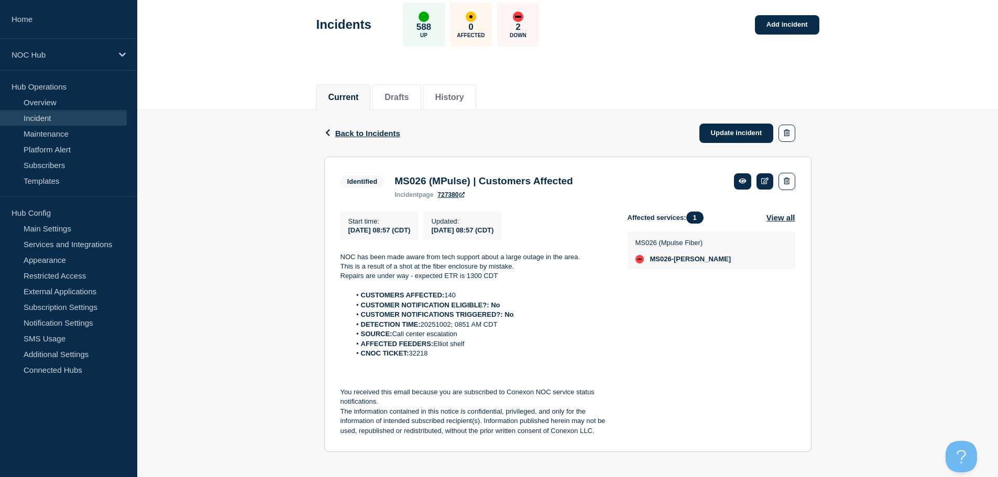
drag, startPoint x: 443, startPoint y: 358, endPoint x: 411, endPoint y: 357, distance: 32.0
click at [411, 357] on li "CNOC TICKET: 32218" at bounding box center [480, 353] width 260 height 9
copy li "32218"
